Goal: Transaction & Acquisition: Purchase product/service

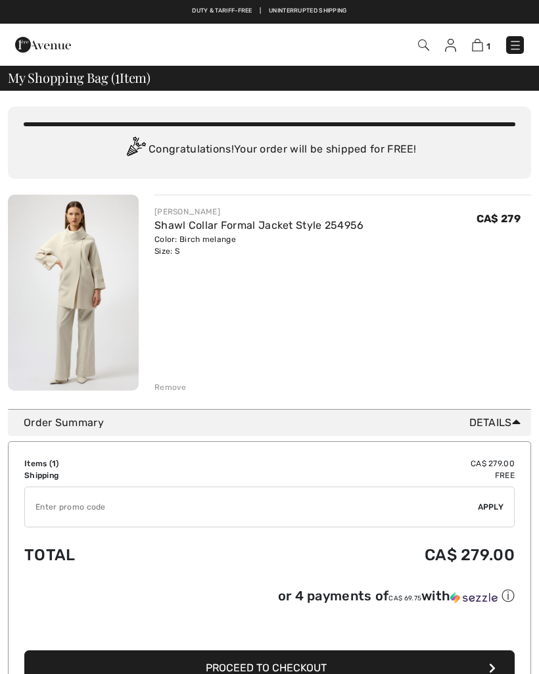
click at [268, 238] on div "Color: Birch melange Size: S" at bounding box center [259, 245] width 210 height 24
click at [210, 225] on link "Shawl Collar Formal Jacket Style 254956" at bounding box center [259, 225] width 210 height 12
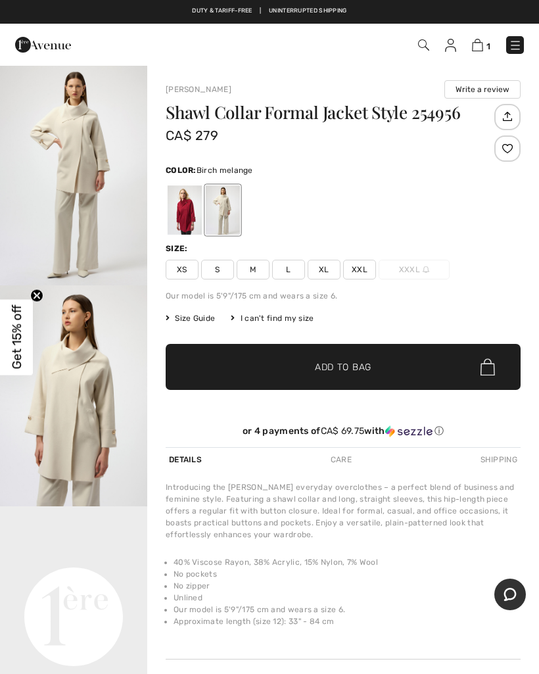
click at [229, 222] on div at bounding box center [223, 209] width 34 height 49
click at [85, 390] on img "2 / 5" at bounding box center [73, 395] width 147 height 221
